Goal: Information Seeking & Learning: Check status

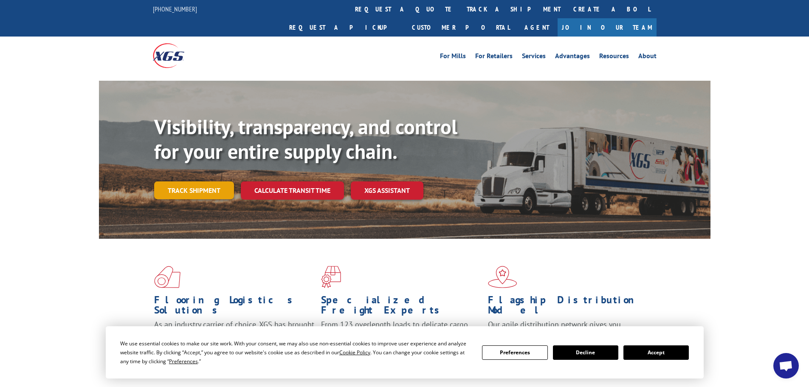
click at [204, 181] on link "Track shipment" at bounding box center [194, 190] width 80 height 18
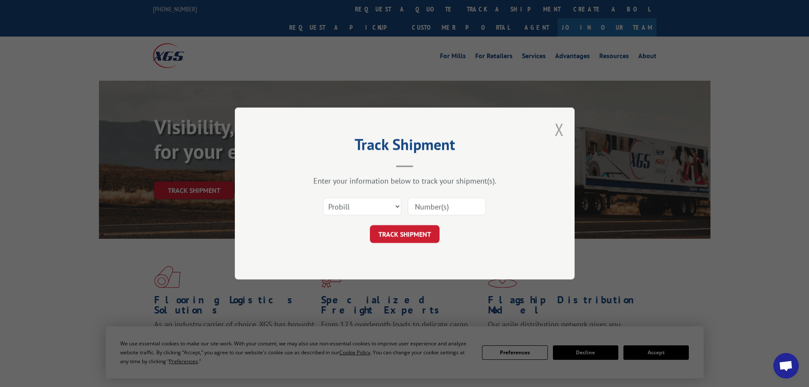
click at [557, 127] on button "Close modal" at bounding box center [559, 129] width 9 height 23
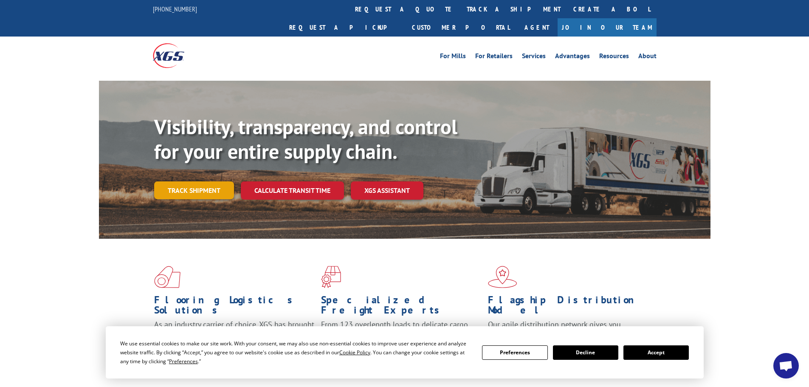
click at [189, 181] on link "Track shipment" at bounding box center [194, 190] width 80 height 18
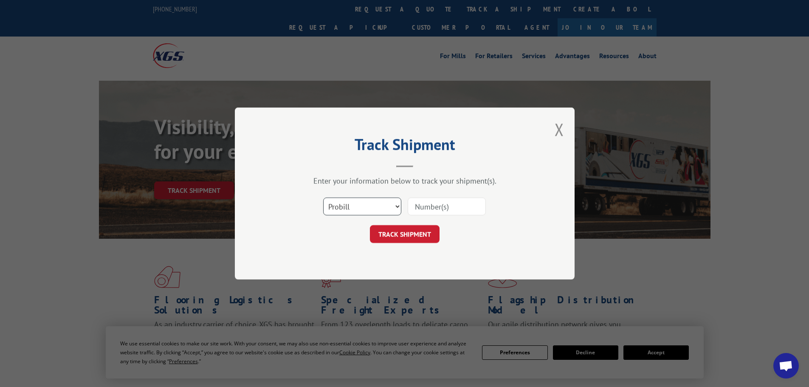
drag, startPoint x: 389, startPoint y: 209, endPoint x: 386, endPoint y: 212, distance: 4.5
click at [389, 209] on select "Select category... Probill BOL PO" at bounding box center [362, 207] width 78 height 18
select select "bol"
click at [323, 198] on select "Select category... Probill BOL PO" at bounding box center [362, 207] width 78 height 18
click at [423, 212] on input at bounding box center [447, 207] width 78 height 18
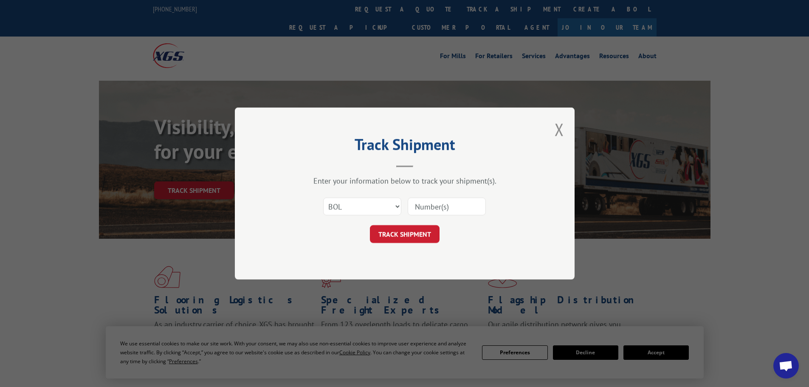
paste input "5495347"
type input "5495347"
click button "TRACK SHIPMENT" at bounding box center [405, 234] width 70 height 18
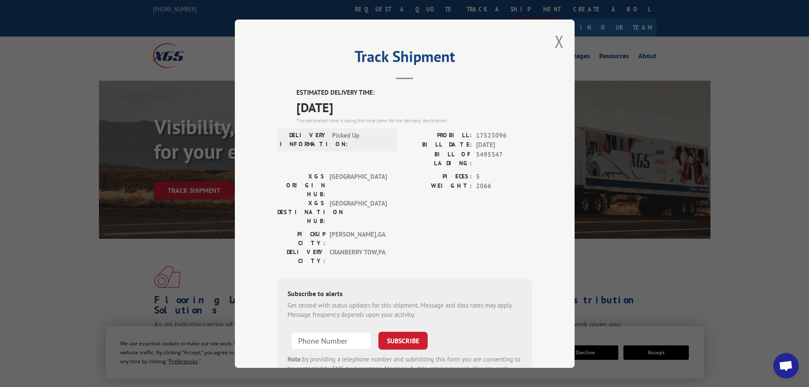
drag, startPoint x: 560, startPoint y: 39, endPoint x: 605, endPoint y: 5, distance: 56.1
click at [560, 39] on button "Close modal" at bounding box center [559, 41] width 9 height 23
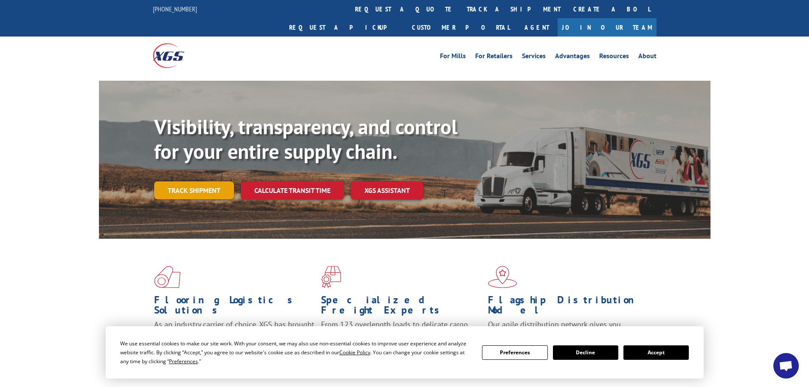
click at [198, 181] on link "Track shipment" at bounding box center [194, 190] width 80 height 18
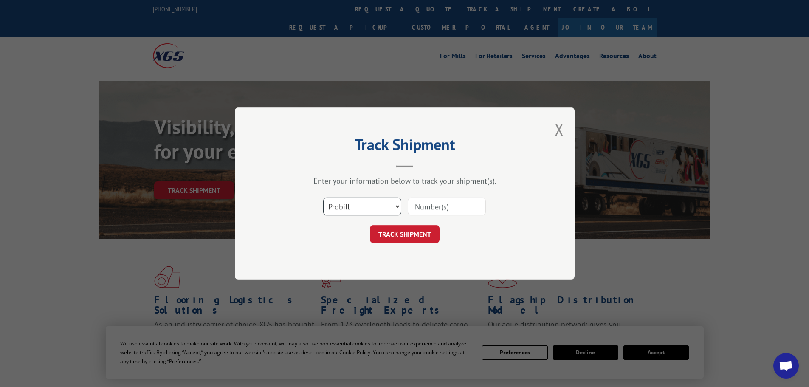
click at [330, 204] on select "Select category... Probill BOL PO" at bounding box center [362, 207] width 78 height 18
select select "bol"
click at [323, 198] on select "Select category... Probill BOL PO" at bounding box center [362, 207] width 78 height 18
click at [421, 210] on input at bounding box center [447, 207] width 78 height 18
paste input "5495347"
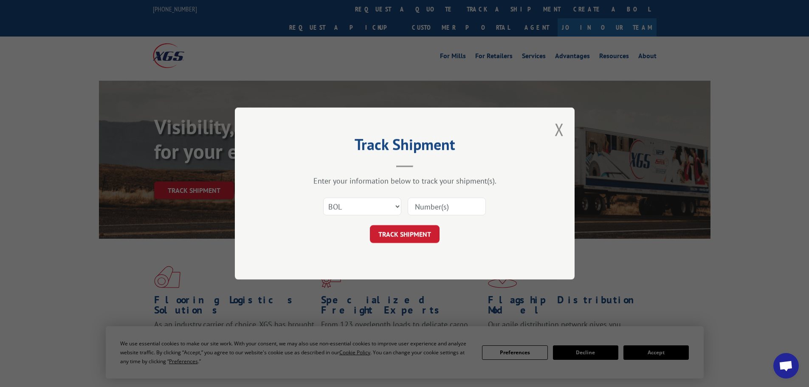
type input "5495347"
click button "TRACK SHIPMENT" at bounding box center [405, 234] width 70 height 18
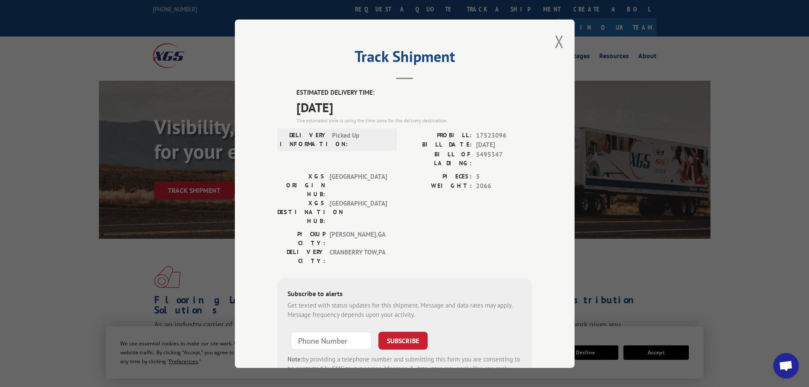
click at [561, 38] on div "Track Shipment ESTIMATED DELIVERY TIME: [DATE] The estimated time is using the …" at bounding box center [405, 194] width 340 height 348
click at [560, 37] on button "Close modal" at bounding box center [559, 41] width 9 height 23
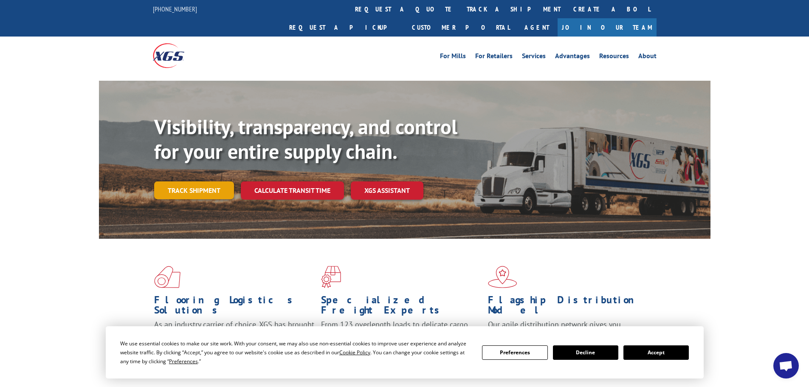
click at [182, 181] on link "Track shipment" at bounding box center [194, 190] width 80 height 18
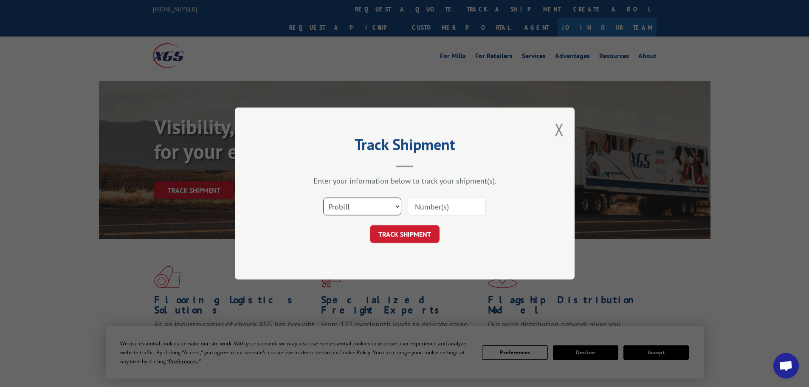
click at [360, 209] on select "Select category... Probill BOL PO" at bounding box center [362, 207] width 78 height 18
select select "bol"
click at [323, 198] on select "Select category... Probill BOL PO" at bounding box center [362, 207] width 78 height 18
click at [439, 207] on input at bounding box center [447, 207] width 78 height 18
paste input "7036722"
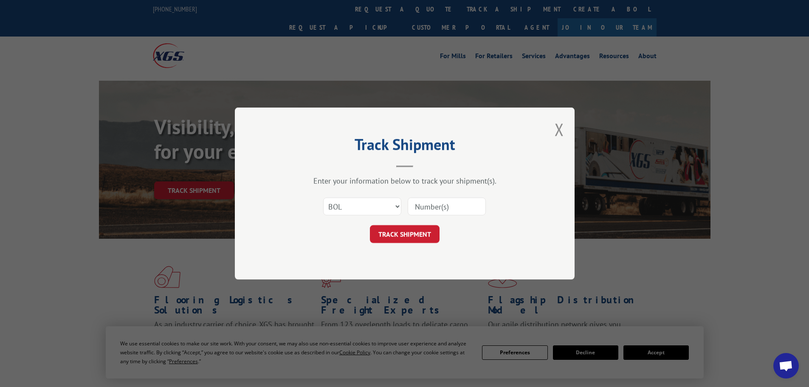
type input "7036722"
click button "TRACK SHIPMENT" at bounding box center [405, 234] width 70 height 18
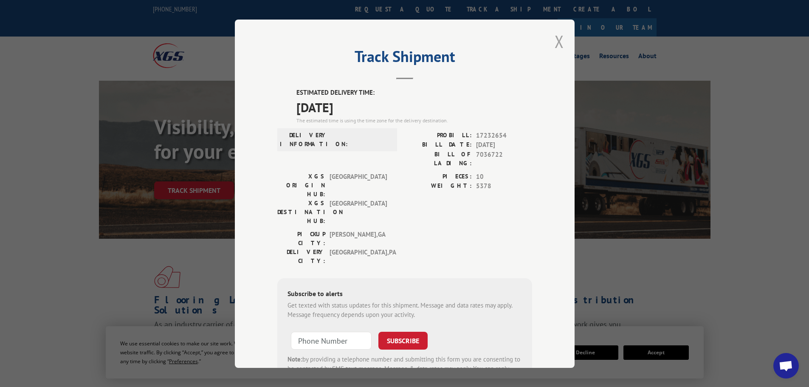
click at [559, 38] on button "Close modal" at bounding box center [559, 41] width 9 height 23
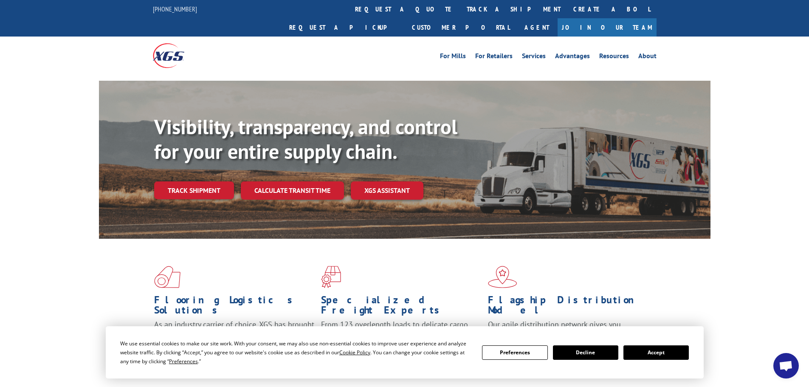
click at [173, 181] on link "Track shipment" at bounding box center [194, 190] width 80 height 18
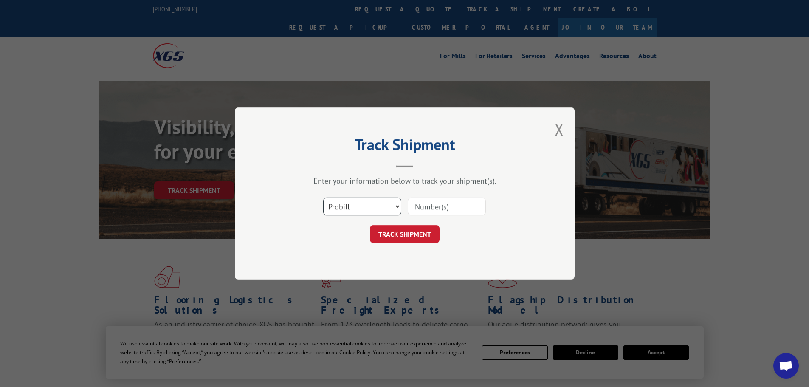
click at [369, 212] on select "Select category... Probill BOL PO" at bounding box center [362, 207] width 78 height 18
select select "bol"
click at [323, 198] on select "Select category... Probill BOL PO" at bounding box center [362, 207] width 78 height 18
click at [426, 209] on input at bounding box center [447, 207] width 78 height 18
paste input "5508157"
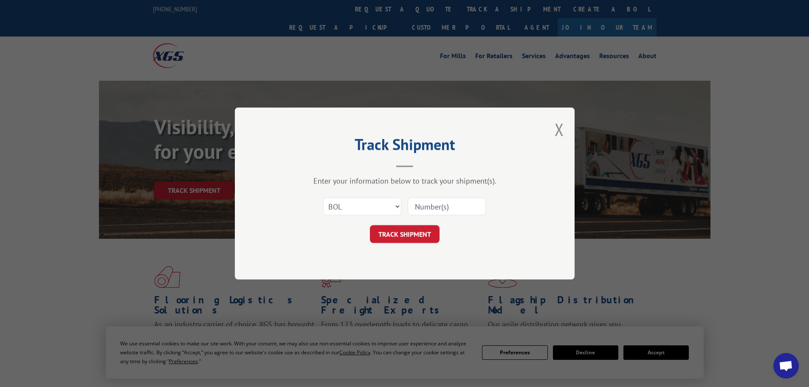
type input "5508157"
click button "TRACK SHIPMENT" at bounding box center [405, 234] width 70 height 18
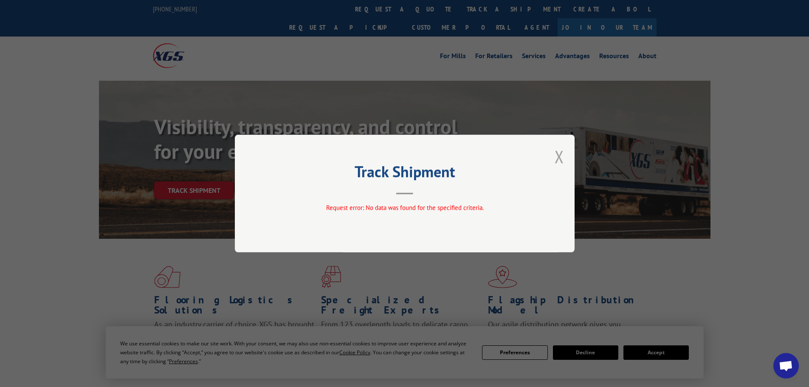
click at [560, 153] on button "Close modal" at bounding box center [559, 156] width 9 height 23
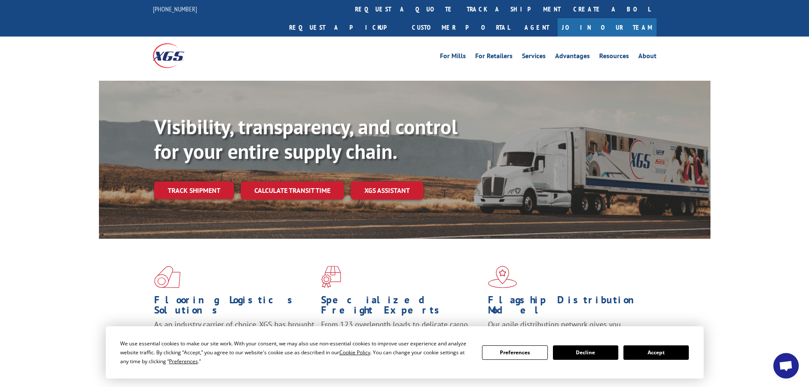
click at [186, 181] on div "Visibility, transparency, and control for your entire supply chain. Track shipm…" at bounding box center [432, 174] width 556 height 119
click at [185, 181] on link "Track shipment" at bounding box center [194, 190] width 80 height 18
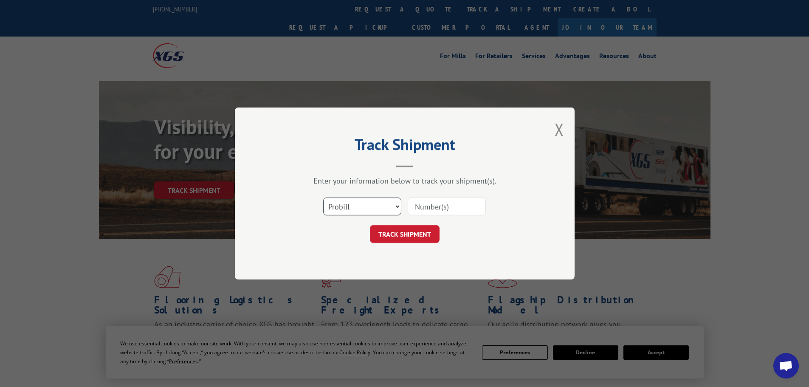
click at [344, 208] on select "Select category... Probill BOL PO" at bounding box center [362, 207] width 78 height 18
click at [323, 198] on select "Select category... Probill BOL PO" at bounding box center [362, 207] width 78 height 18
drag, startPoint x: 336, startPoint y: 205, endPoint x: 339, endPoint y: 214, distance: 10.1
click at [339, 214] on select "Select category... Probill BOL PO" at bounding box center [362, 207] width 78 height 18
click at [323, 198] on select "Select category... Probill BOL PO" at bounding box center [362, 207] width 78 height 18
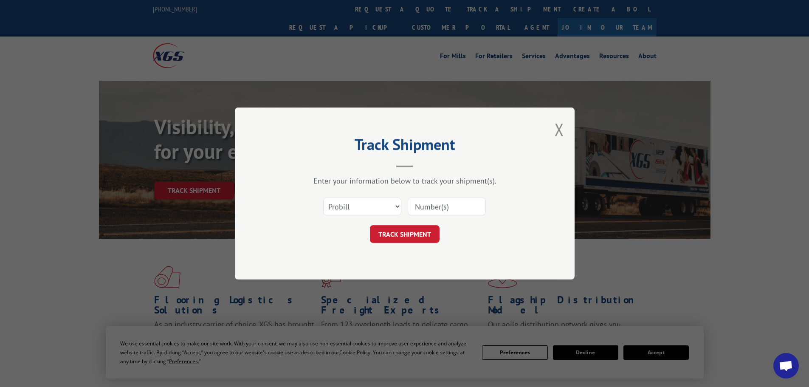
drag, startPoint x: 347, startPoint y: 244, endPoint x: 338, endPoint y: 203, distance: 42.6
click at [343, 231] on div "Track Shipment Enter your information below to track your shipment(s). Select c…" at bounding box center [405, 193] width 340 height 172
drag, startPoint x: 338, startPoint y: 203, endPoint x: 338, endPoint y: 214, distance: 11.9
click at [337, 206] on select "Select category... Probill BOL PO" at bounding box center [362, 207] width 78 height 18
select select "bol"
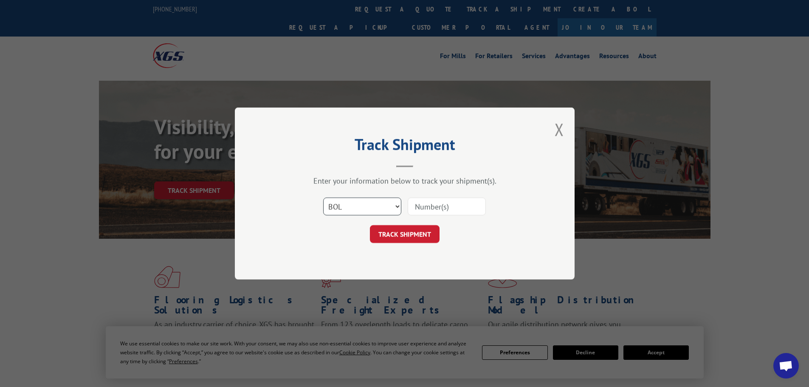
click at [323, 198] on select "Select category... Probill BOL PO" at bounding box center [362, 207] width 78 height 18
drag, startPoint x: 466, startPoint y: 198, endPoint x: 458, endPoint y: 207, distance: 11.7
click at [466, 200] on input at bounding box center [447, 207] width 78 height 18
paste input "5495347"
type input "5495347"
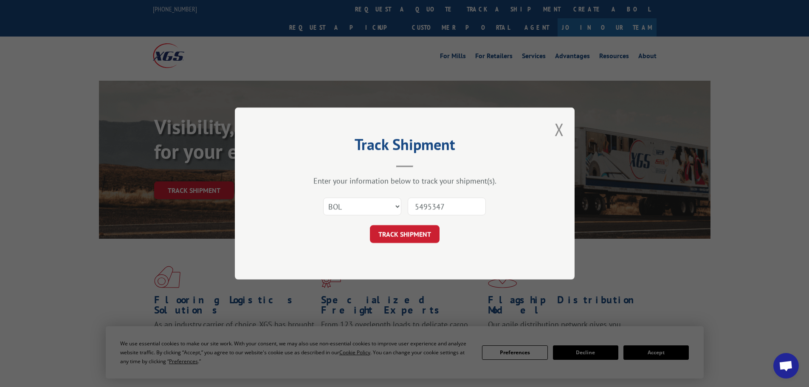
click button "TRACK SHIPMENT" at bounding box center [405, 234] width 70 height 18
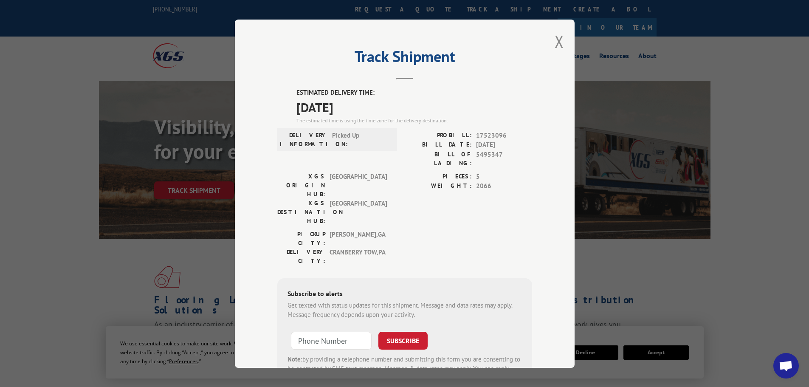
drag, startPoint x: 553, startPoint y: 38, endPoint x: 548, endPoint y: 35, distance: 5.9
click at [555, 38] on button "Close modal" at bounding box center [559, 41] width 9 height 23
